Goal: Transaction & Acquisition: Book appointment/travel/reservation

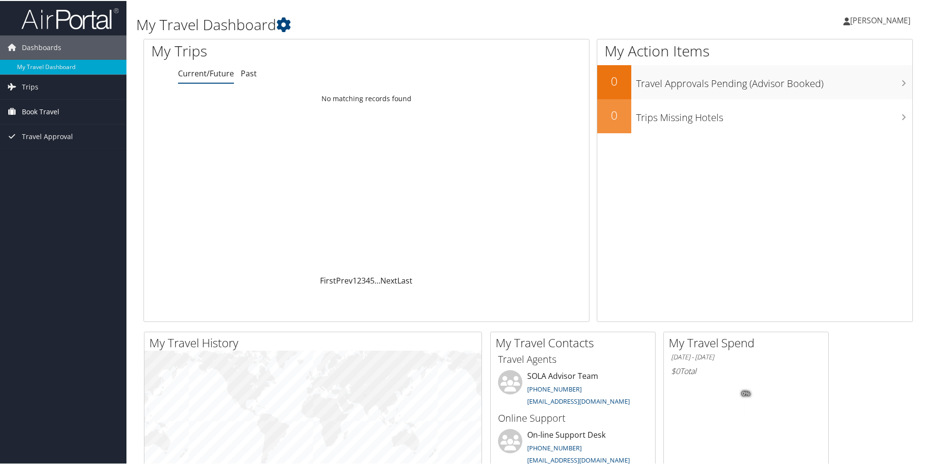
click at [44, 108] on span "Book Travel" at bounding box center [40, 111] width 37 height 24
click at [41, 148] on link "Book/Manage Online Trips" at bounding box center [63, 145] width 126 height 15
